Goal: Information Seeking & Learning: Compare options

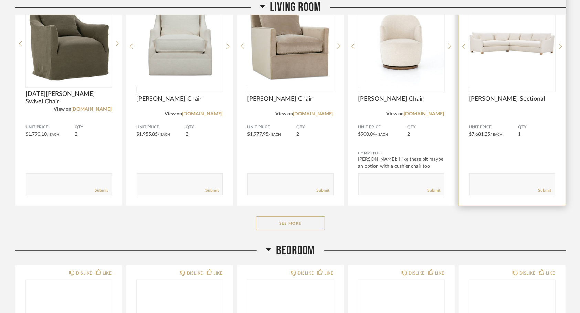
scroll to position [172, 0]
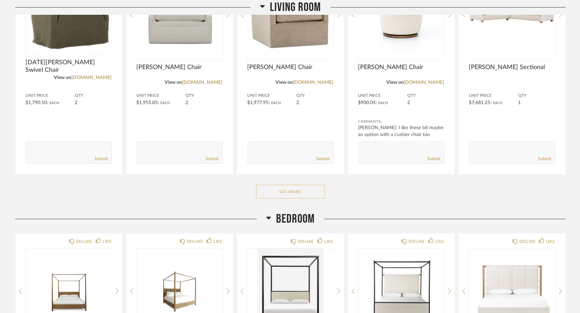
click at [308, 190] on button "See More" at bounding box center [290, 192] width 69 height 14
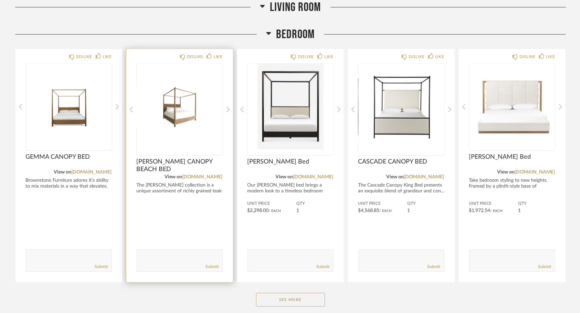
scroll to position [860, 0]
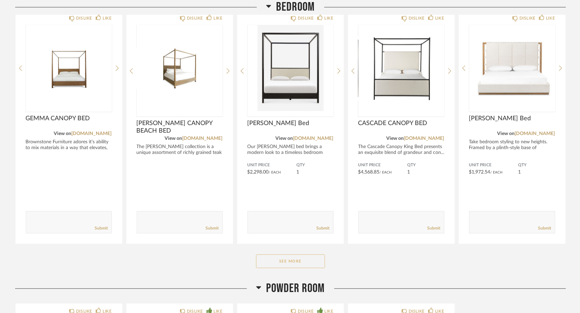
click at [274, 263] on button "See More" at bounding box center [290, 262] width 69 height 14
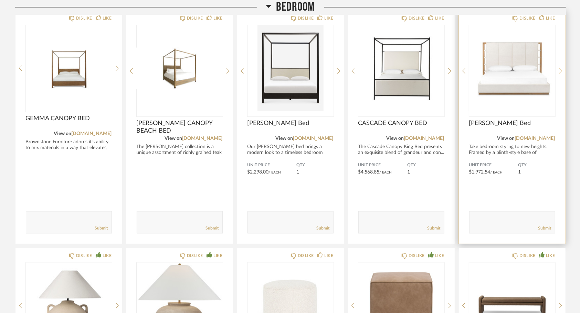
click at [560, 70] on icon at bounding box center [560, 71] width 3 height 6
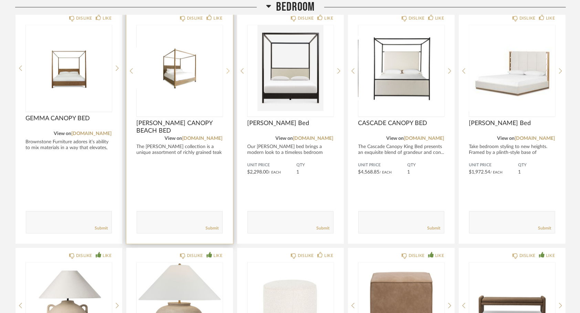
click at [228, 70] on icon at bounding box center [227, 71] width 3 height 6
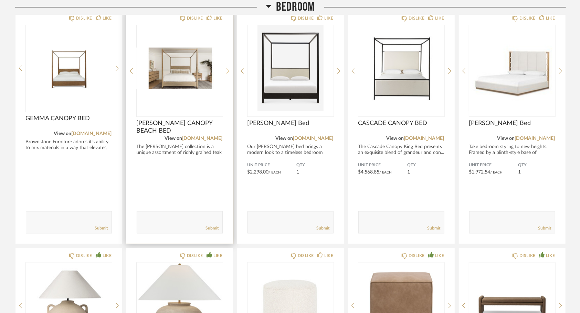
click at [229, 70] on icon at bounding box center [227, 72] width 3 height 6
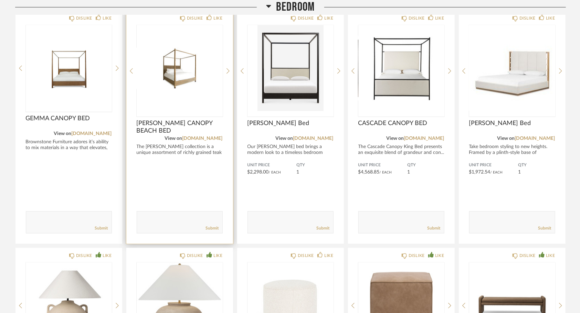
click at [230, 70] on div "DISLIKE LIKE PALMER CANOPY BEACH BED View on brownstonefurniture.com The Palmer…" at bounding box center [179, 128] width 107 height 234
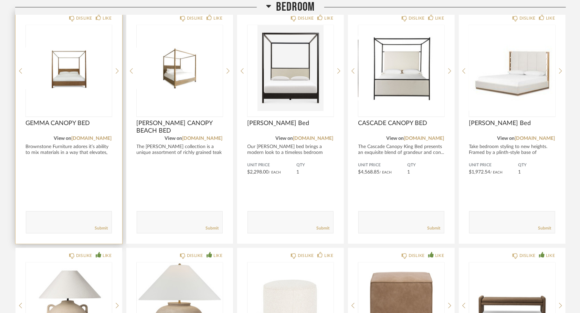
click at [115, 66] on div "DISLIKE LIKE GEMMA CANOPY BED View on brownstonefurniture.com Brownstone Furnit…" at bounding box center [68, 128] width 107 height 234
click at [116, 72] on icon at bounding box center [117, 71] width 3 height 6
click at [118, 72] on icon at bounding box center [117, 71] width 3 height 6
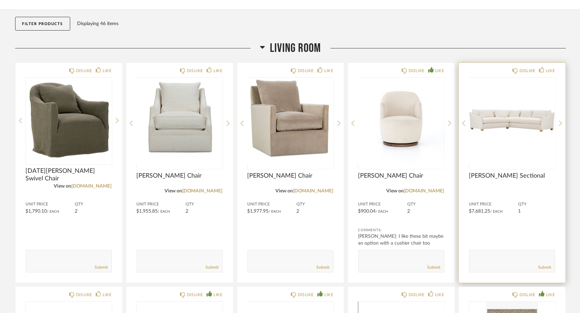
scroll to position [69, 0]
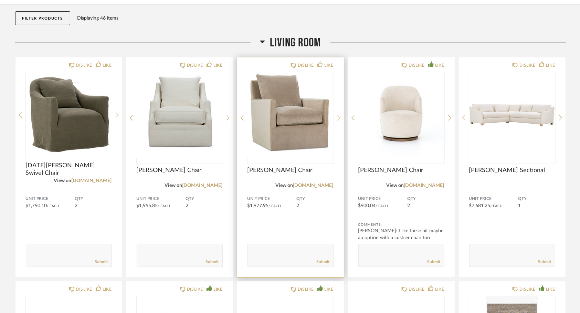
click at [338, 116] on icon at bounding box center [338, 118] width 3 height 6
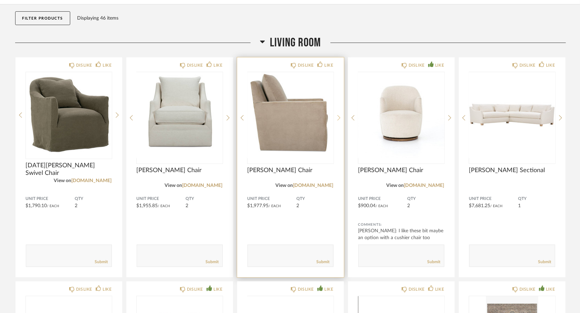
click at [338, 116] on icon at bounding box center [338, 118] width 3 height 6
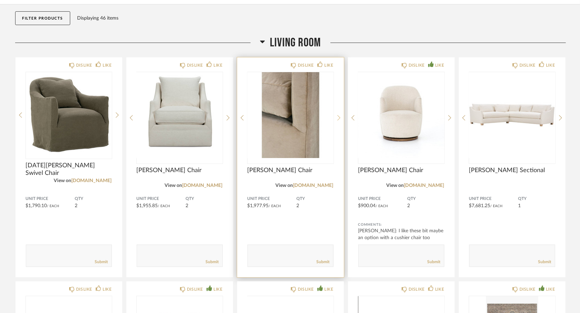
click at [339, 117] on icon at bounding box center [338, 118] width 3 height 6
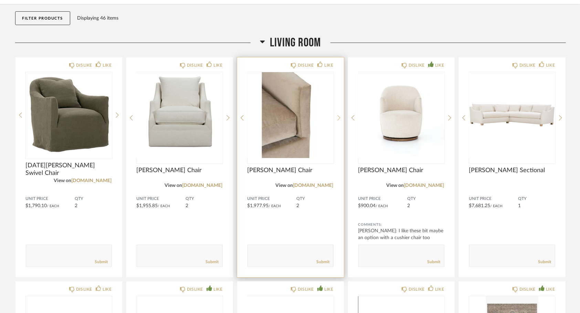
click at [339, 117] on icon at bounding box center [338, 118] width 3 height 6
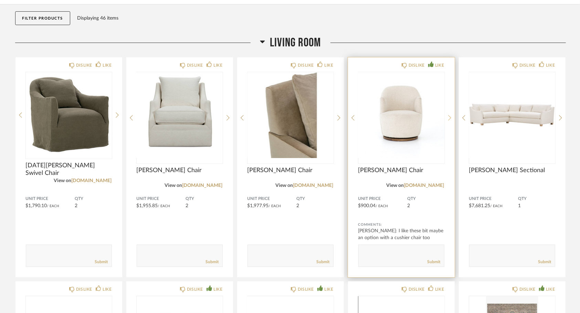
click at [449, 119] on icon at bounding box center [449, 118] width 3 height 6
